Goal: Transaction & Acquisition: Purchase product/service

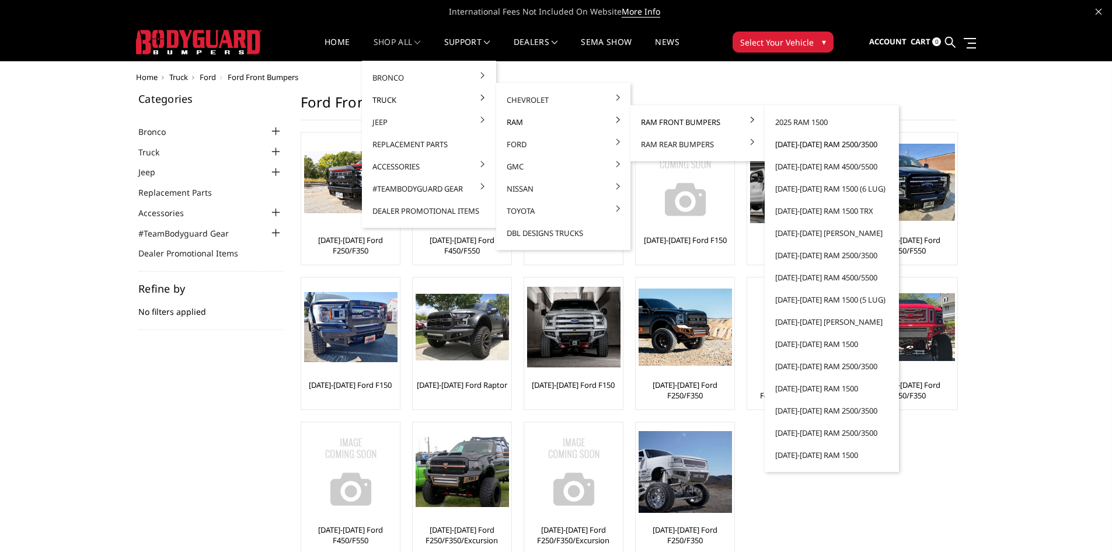
click at [800, 142] on link "[DATE]-[DATE] Ram 2500/3500" at bounding box center [832, 144] width 125 height 22
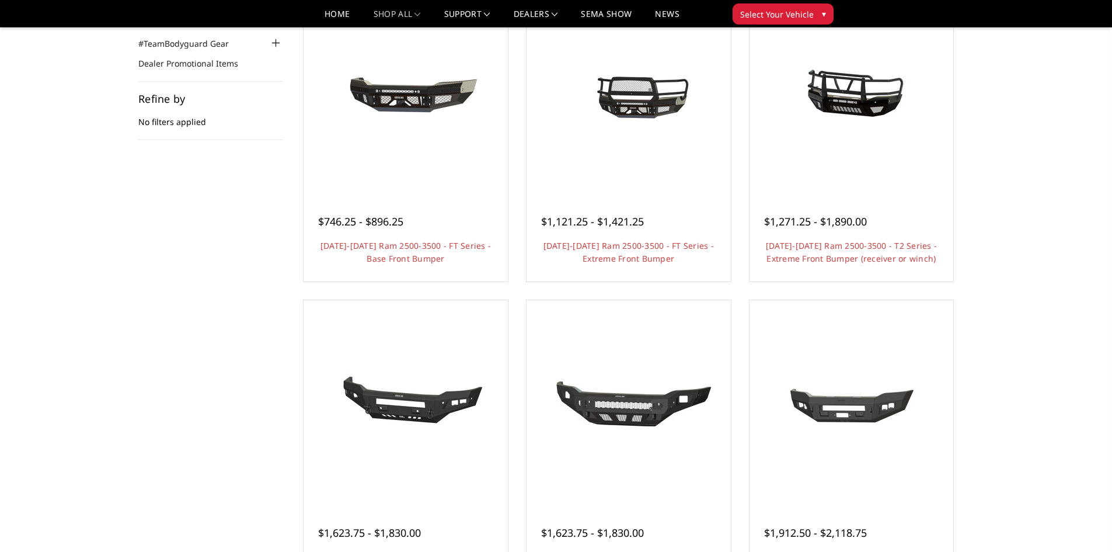
scroll to position [58, 0]
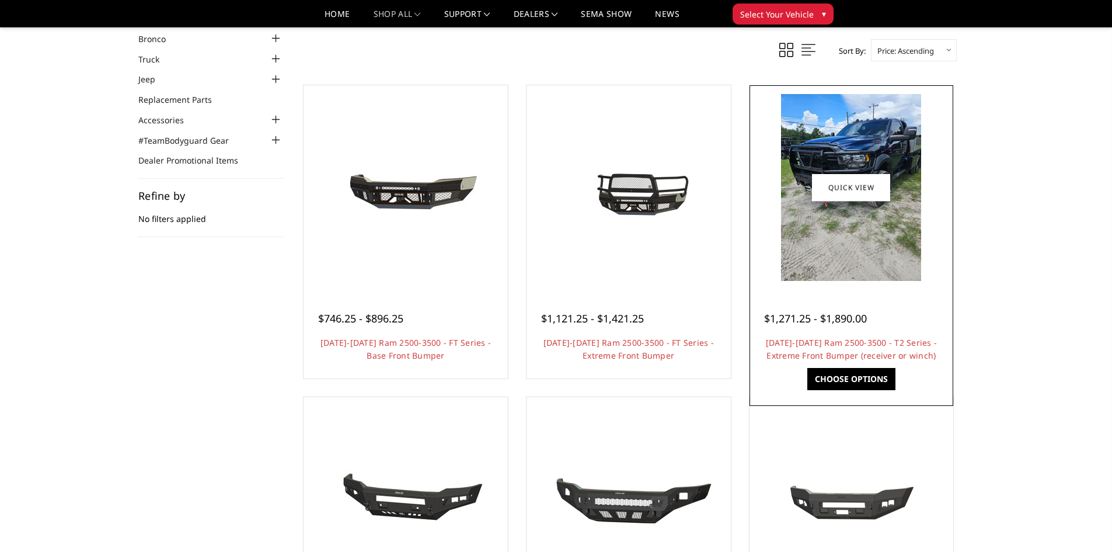
click at [859, 251] on img at bounding box center [851, 187] width 140 height 187
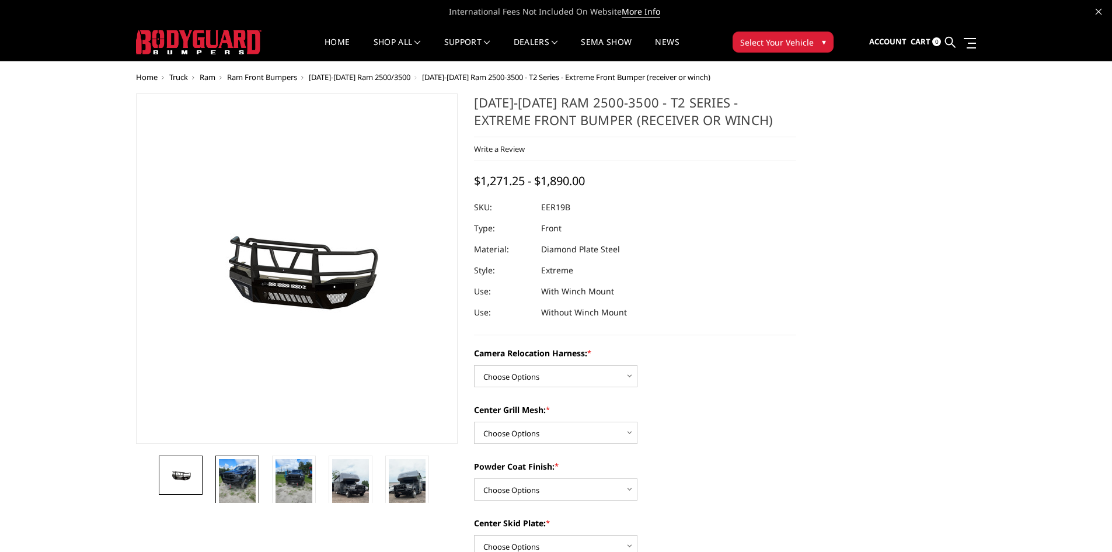
click at [236, 473] on img at bounding box center [237, 483] width 37 height 49
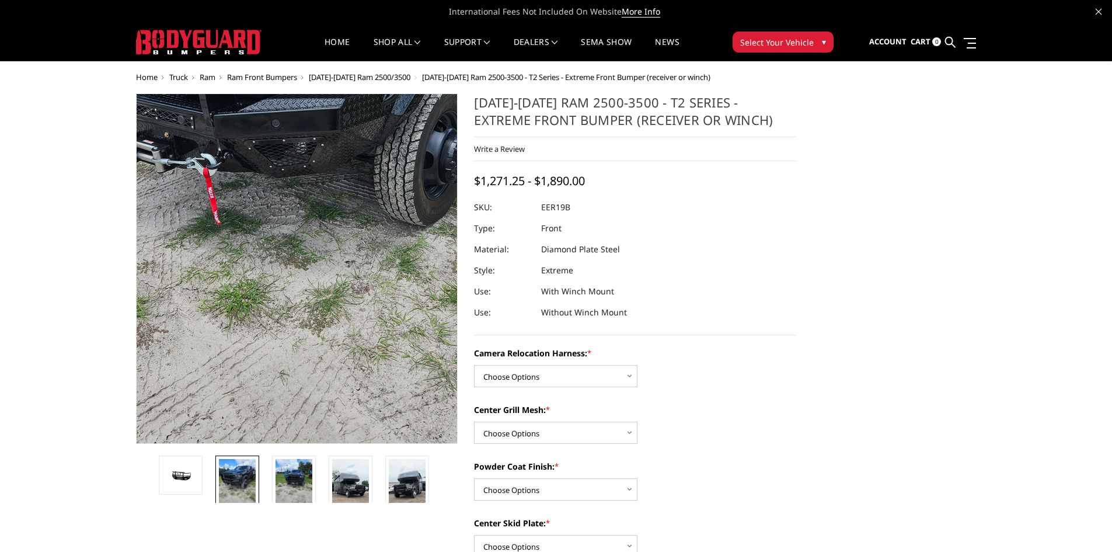
click at [272, 374] on img at bounding box center [316, 146] width 561 height 747
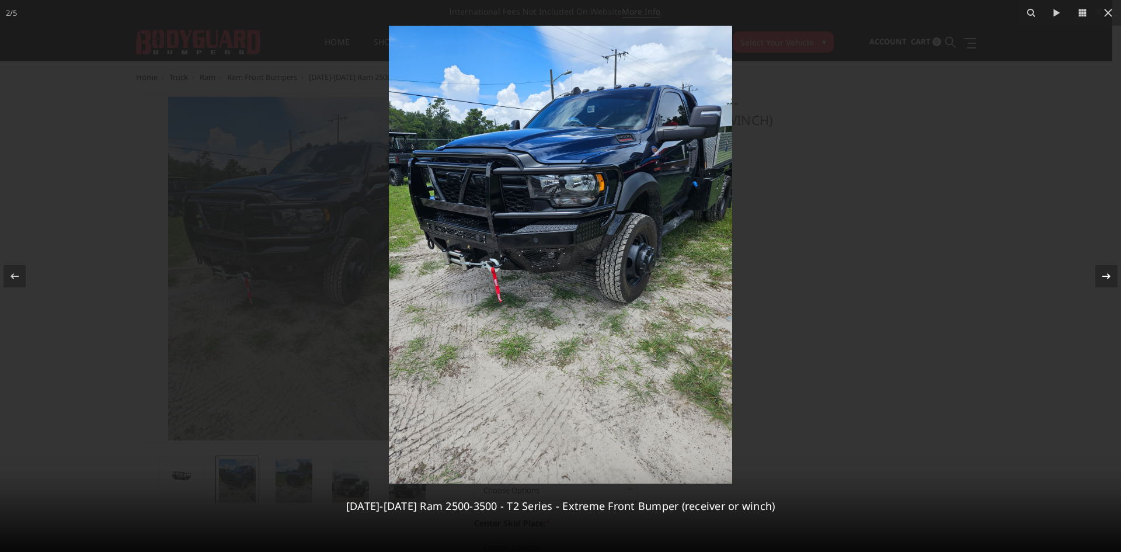
click at [1112, 276] on icon at bounding box center [1106, 276] width 14 height 14
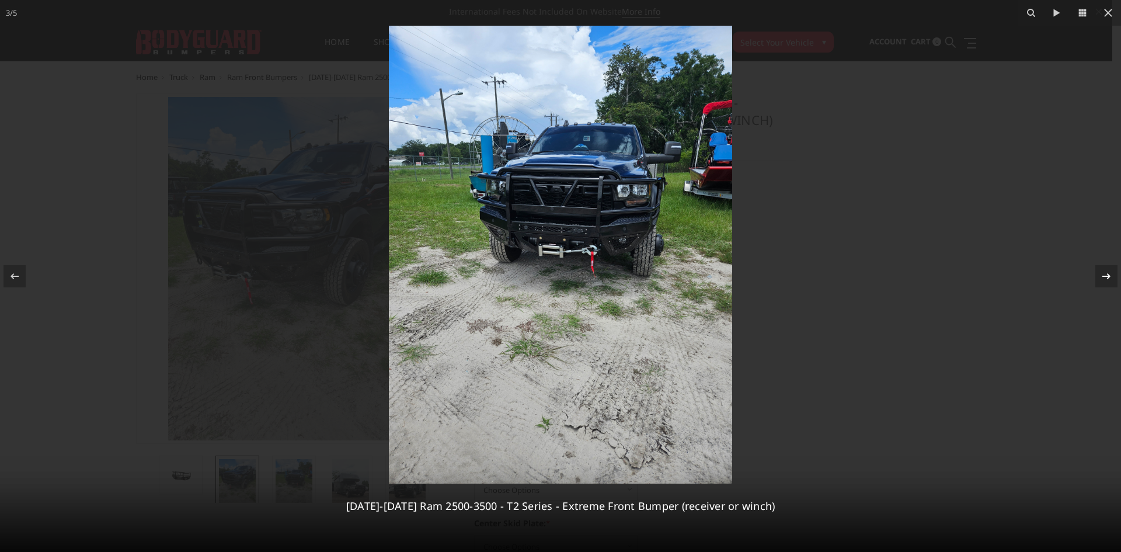
click at [1112, 276] on icon at bounding box center [1106, 276] width 14 height 14
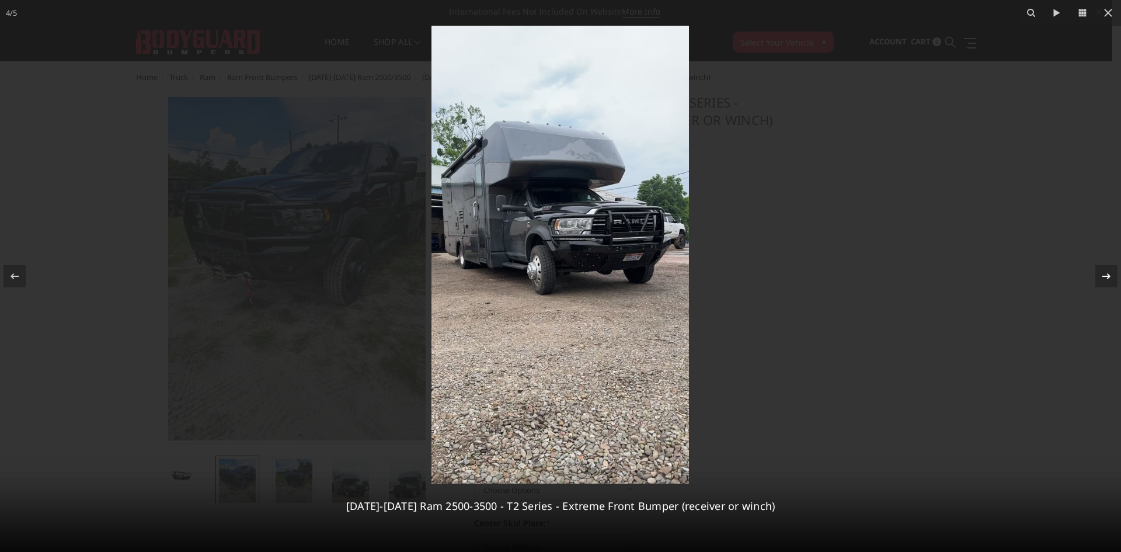
click at [1112, 276] on icon at bounding box center [1106, 276] width 14 height 14
